Goal: Task Accomplishment & Management: Manage account settings

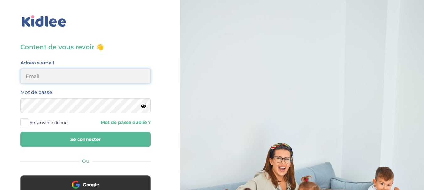
type input "sara.gaisseau@hotmail.com"
click at [84, 142] on button "Se connecter" at bounding box center [85, 139] width 130 height 15
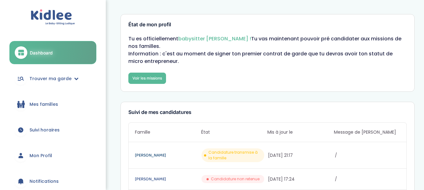
click at [143, 156] on link "Gauthier Alexandre" at bounding box center [167, 155] width 65 height 7
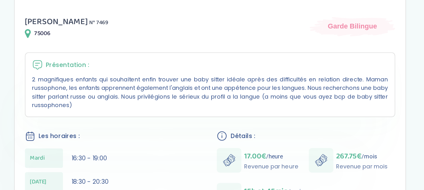
scroll to position [90, 0]
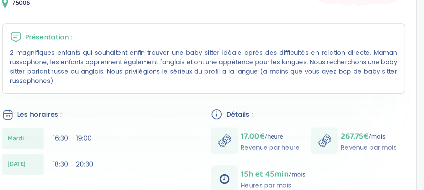
drag, startPoint x: 208, startPoint y: 58, endPoint x: 241, endPoint y: 79, distance: 39.0
click at [241, 79] on p "2 magnifiques enfants qui souhaitent enfin trouver une baby sitter idéale après…" at bounding box center [267, 68] width 258 height 25
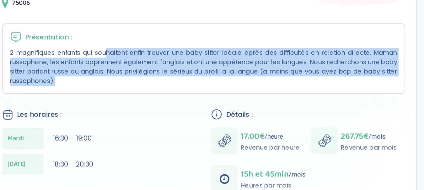
drag, startPoint x: 241, startPoint y: 79, endPoint x: 167, endPoint y: 71, distance: 74.2
click at [167, 71] on p "2 magnifiques enfants qui souhaitent enfin trouver une baby sitter idéale après…" at bounding box center [267, 68] width 258 height 25
